Goal: Task Accomplishment & Management: Use online tool/utility

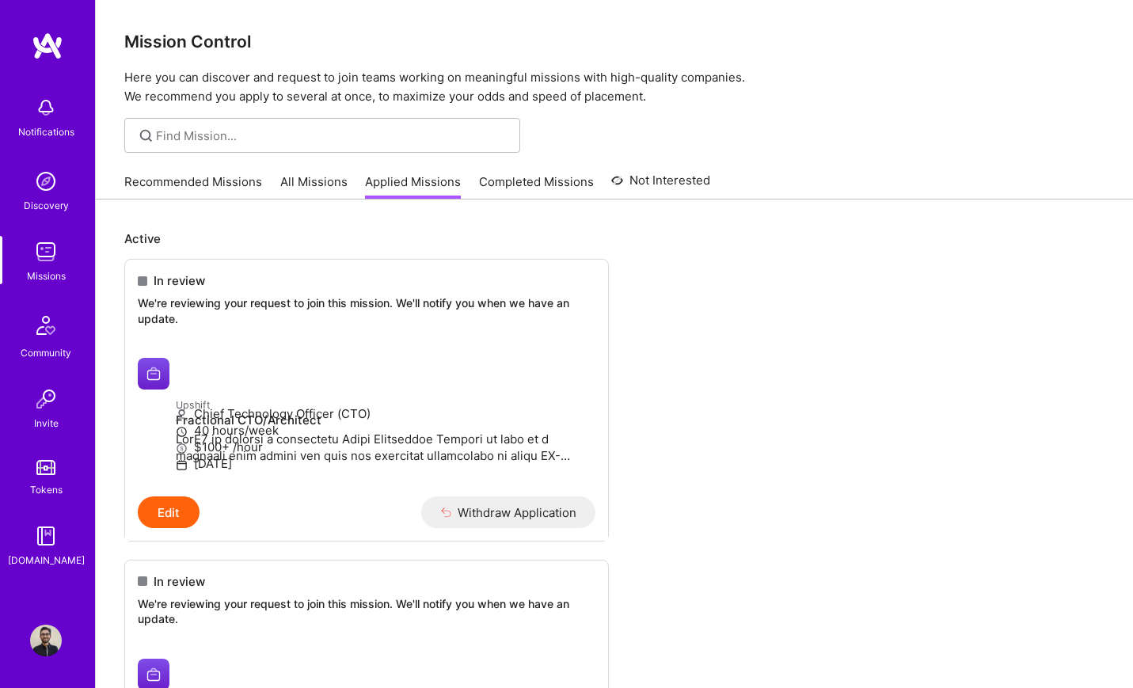
click at [291, 181] on link "All Missions" at bounding box center [313, 186] width 67 height 26
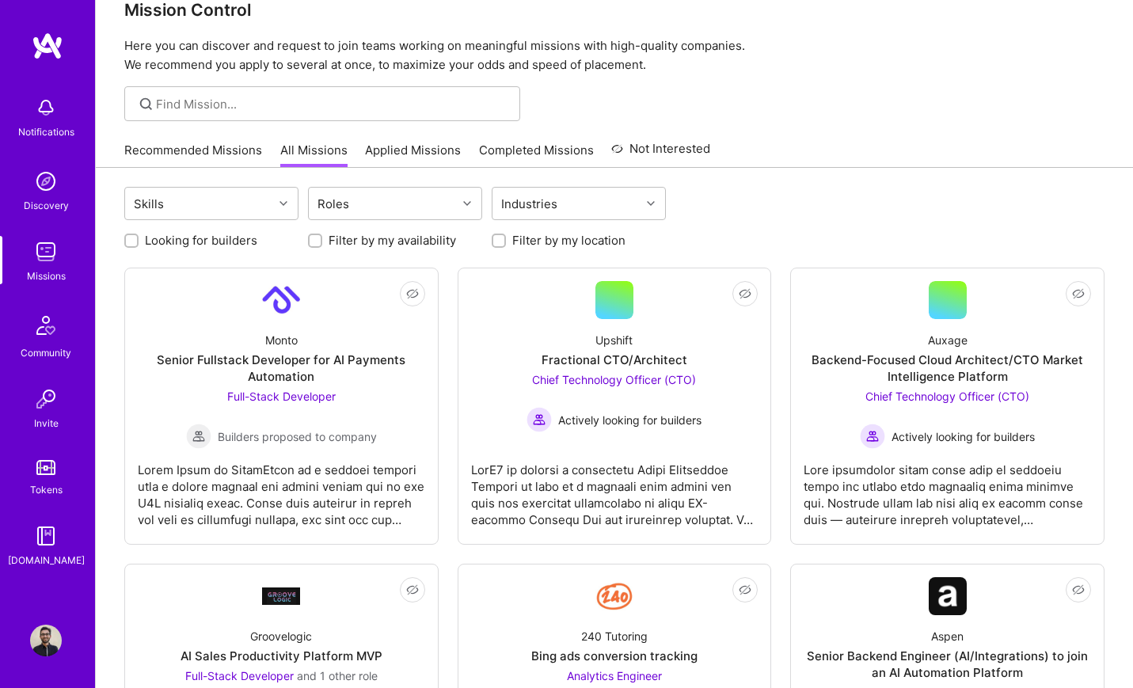
scroll to position [59, 0]
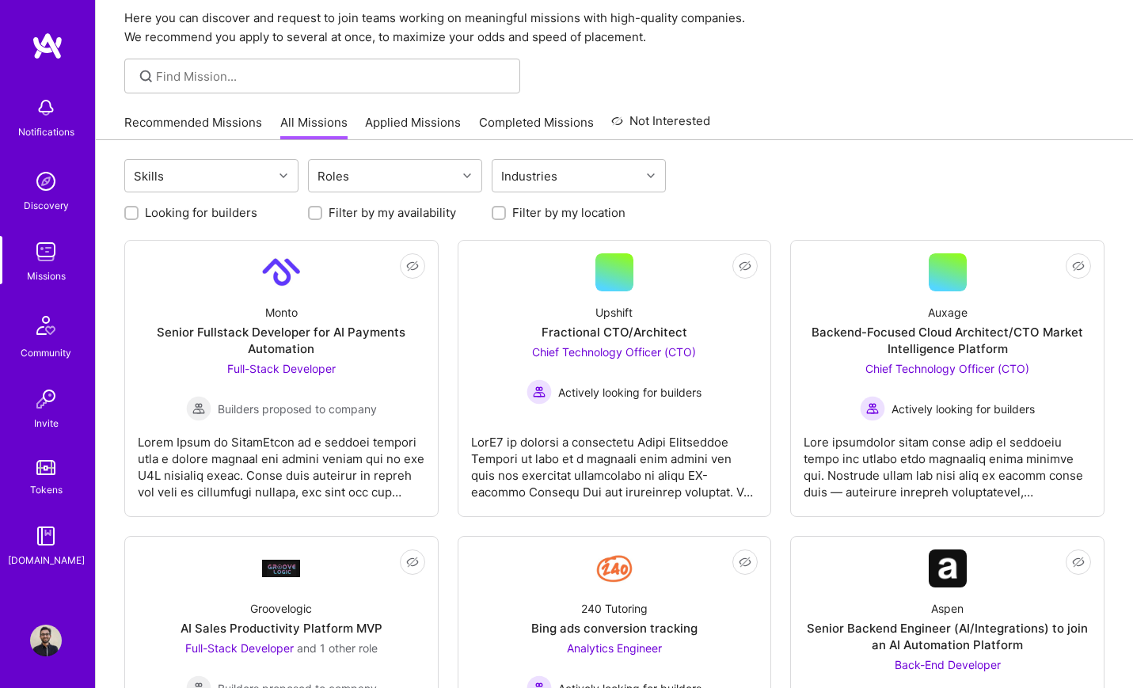
click at [153, 219] on label "Looking for builders" at bounding box center [201, 212] width 112 height 17
click at [139, 219] on input "Looking for builders" at bounding box center [133, 213] width 11 height 11
checkbox input "true"
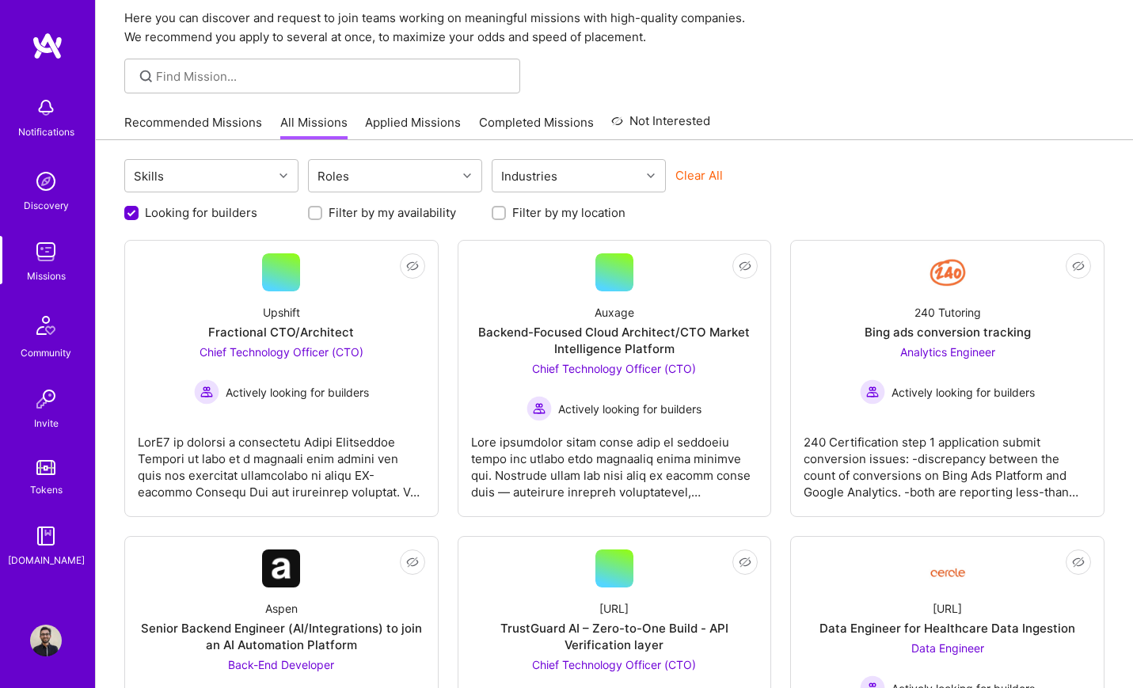
click at [548, 210] on label "Filter by my location" at bounding box center [568, 212] width 113 height 17
click at [506, 210] on input "Filter by my location" at bounding box center [500, 213] width 11 height 11
checkbox input "true"
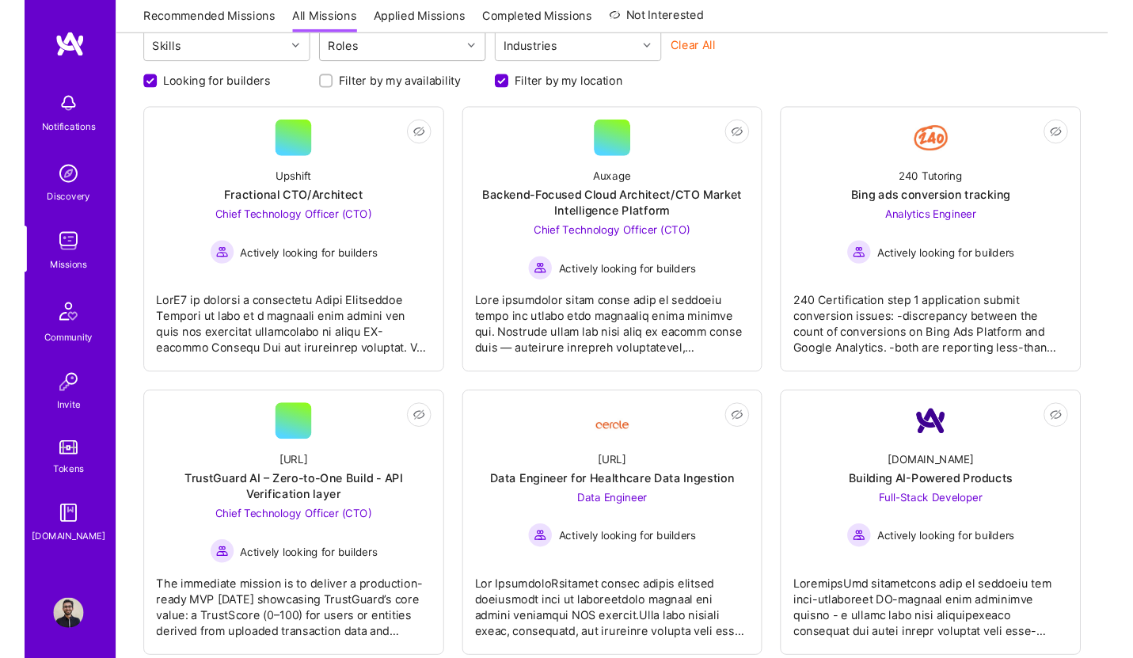
scroll to position [0, 0]
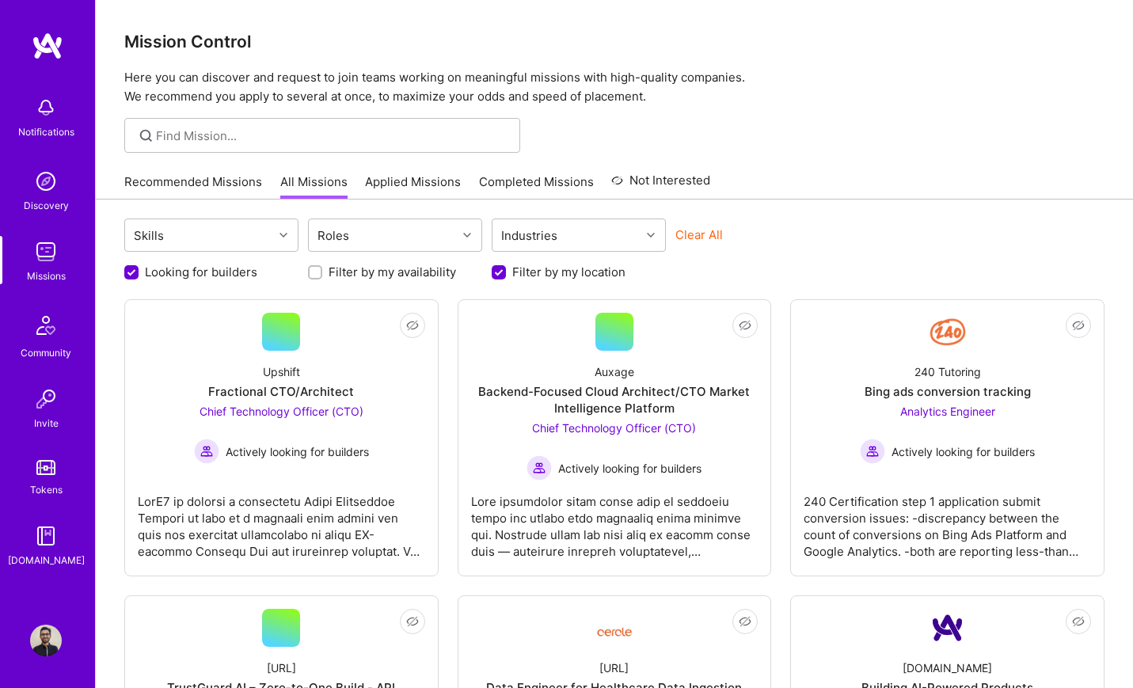
click at [408, 177] on link "Applied Missions" at bounding box center [413, 186] width 96 height 26
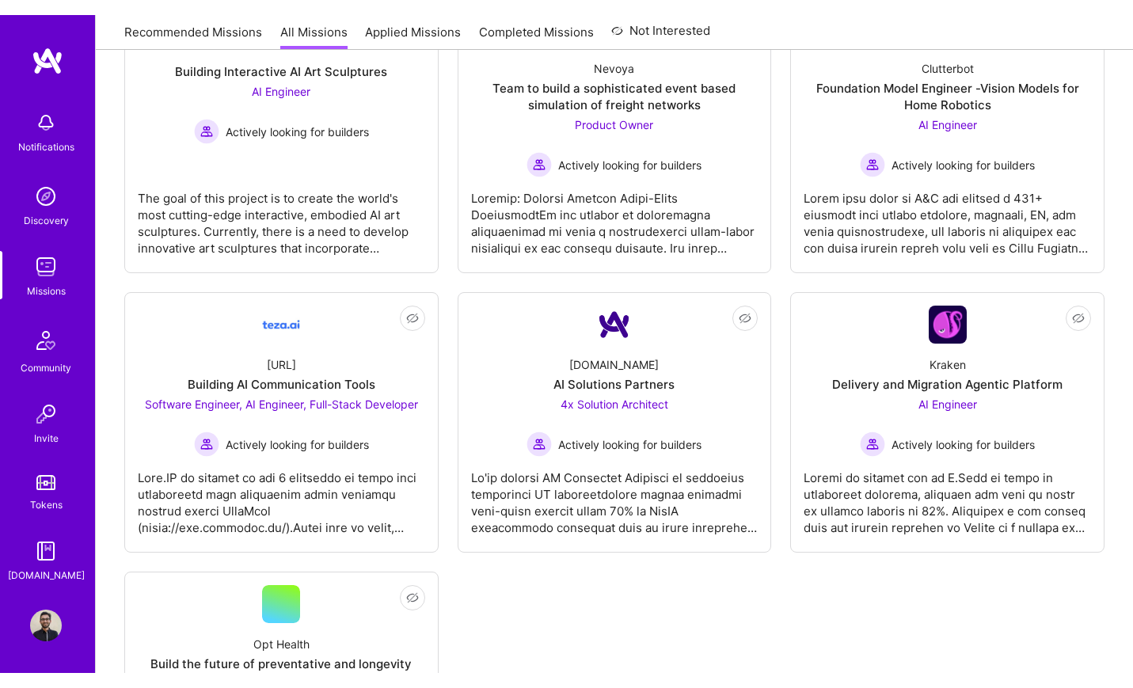
scroll to position [1238, 0]
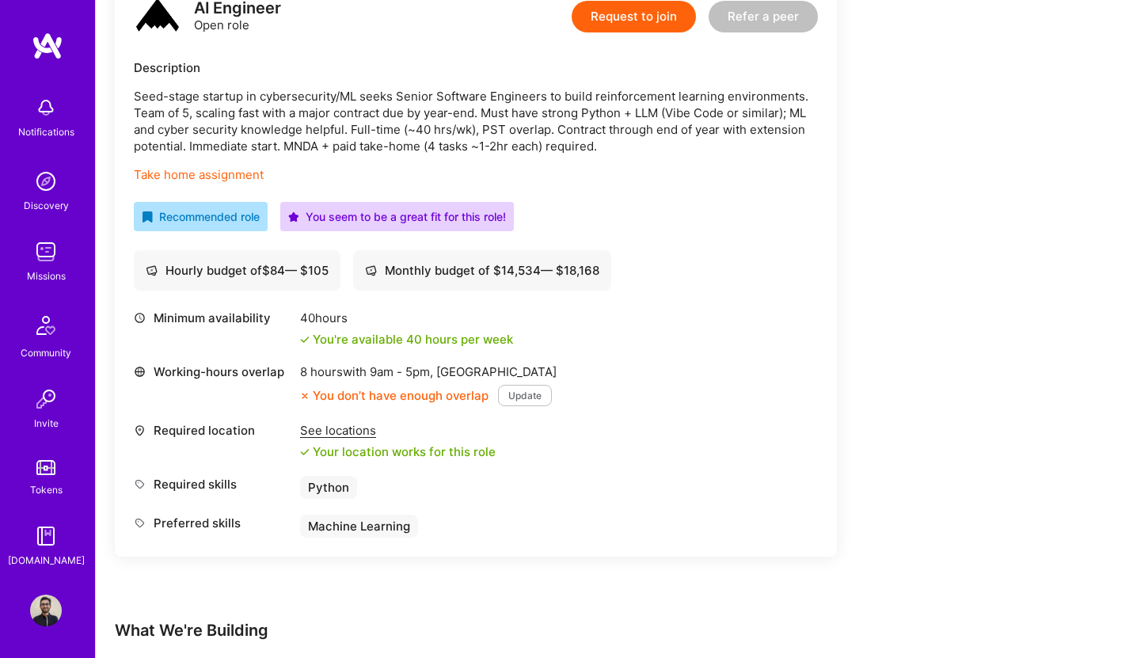
scroll to position [459, 0]
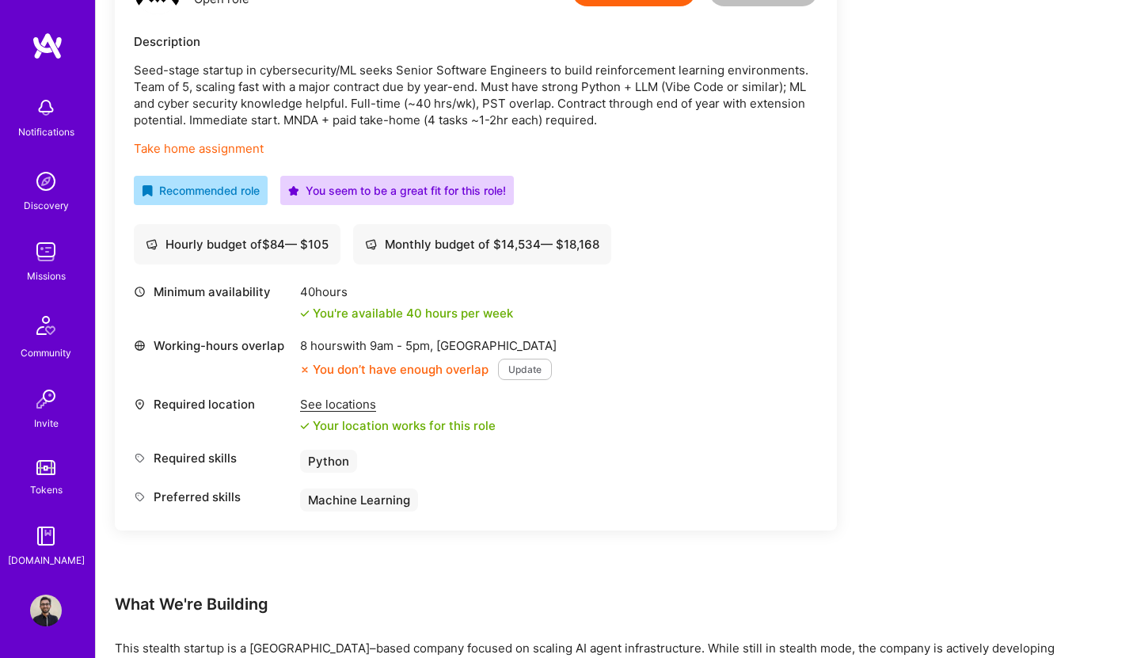
click at [349, 407] on div "See locations" at bounding box center [398, 404] width 196 height 17
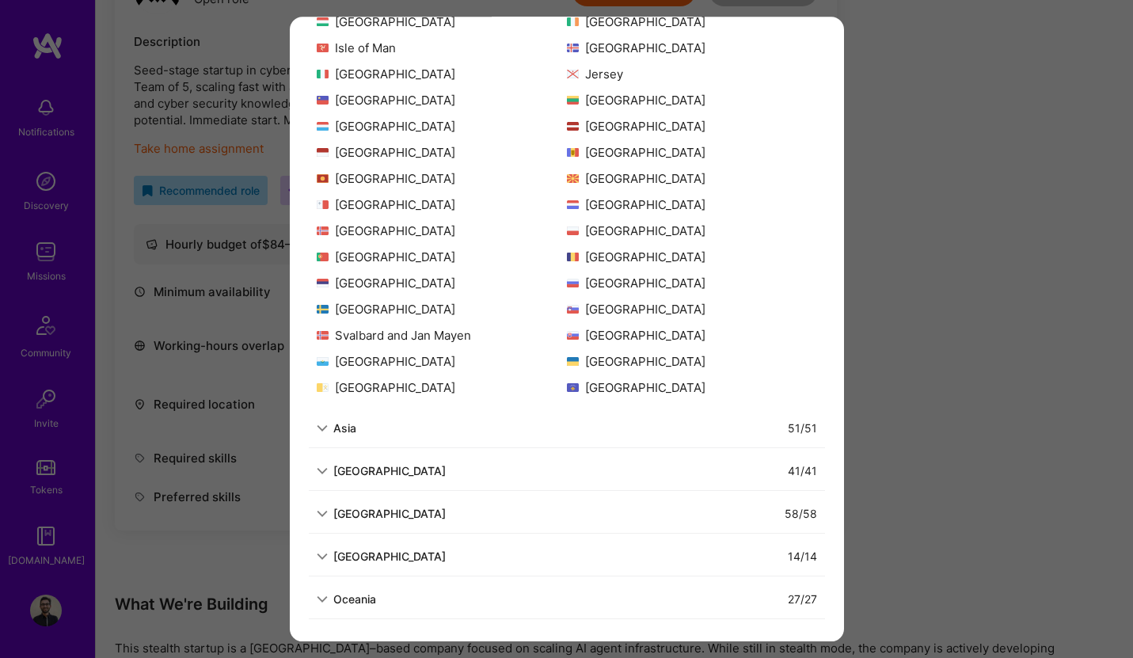
scroll to position [709, 0]
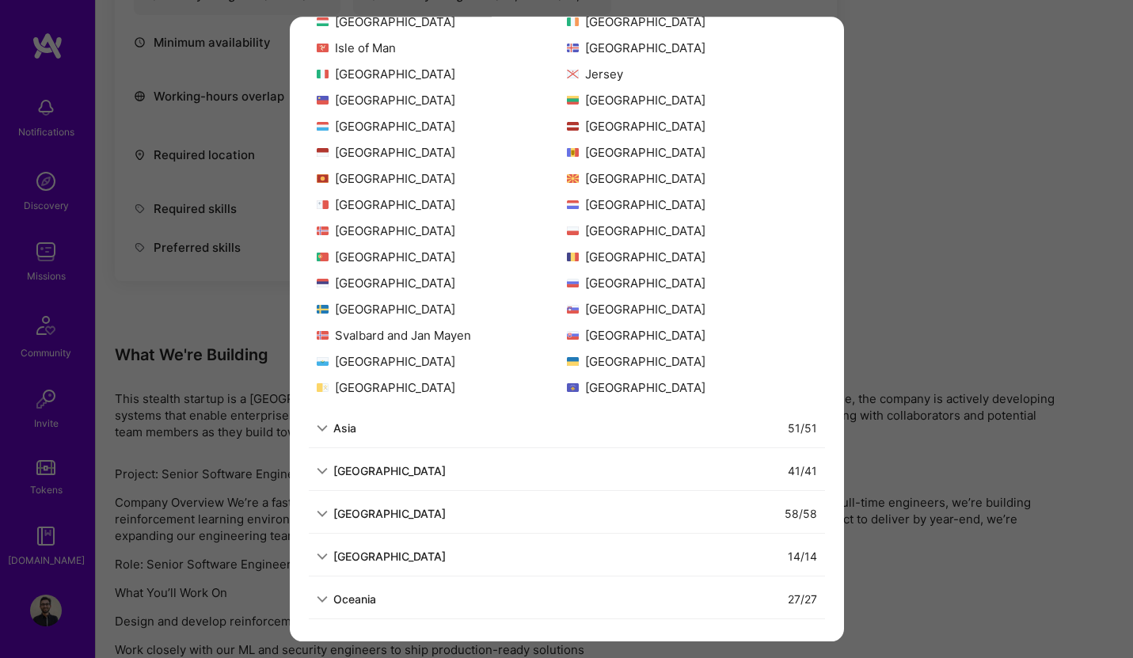
click at [496, 414] on div "Asia 51 / 51" at bounding box center [567, 429] width 516 height 40
click at [474, 429] on div "51 / 51" at bounding box center [586, 428] width 461 height 17
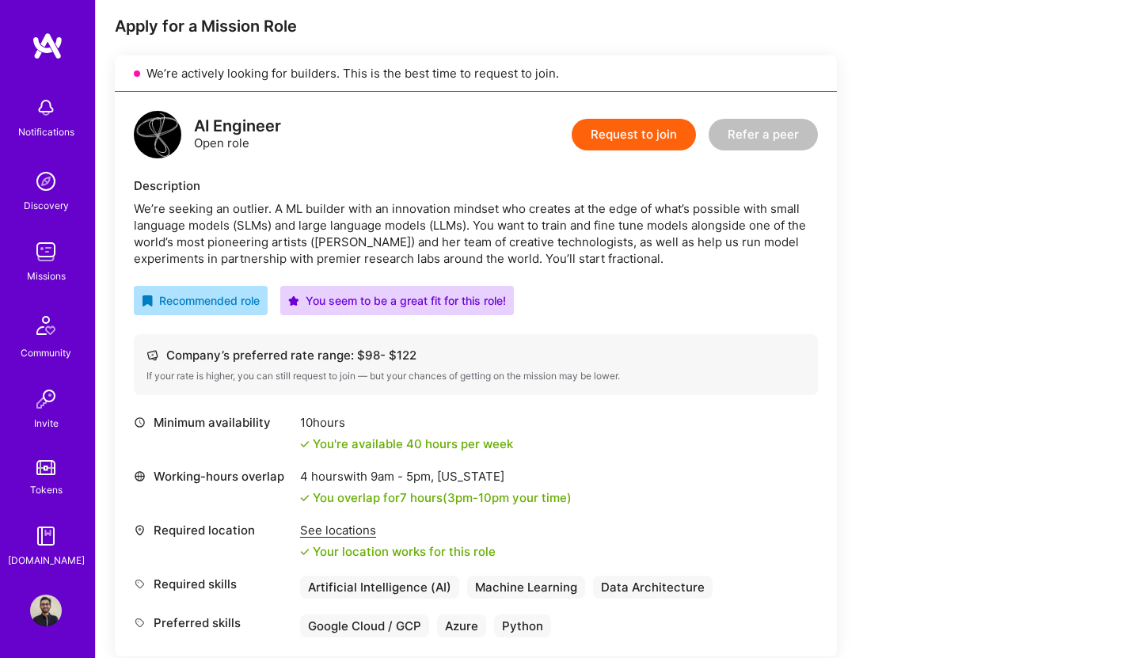
scroll to position [333, 0]
